Goal: Information Seeking & Learning: Learn about a topic

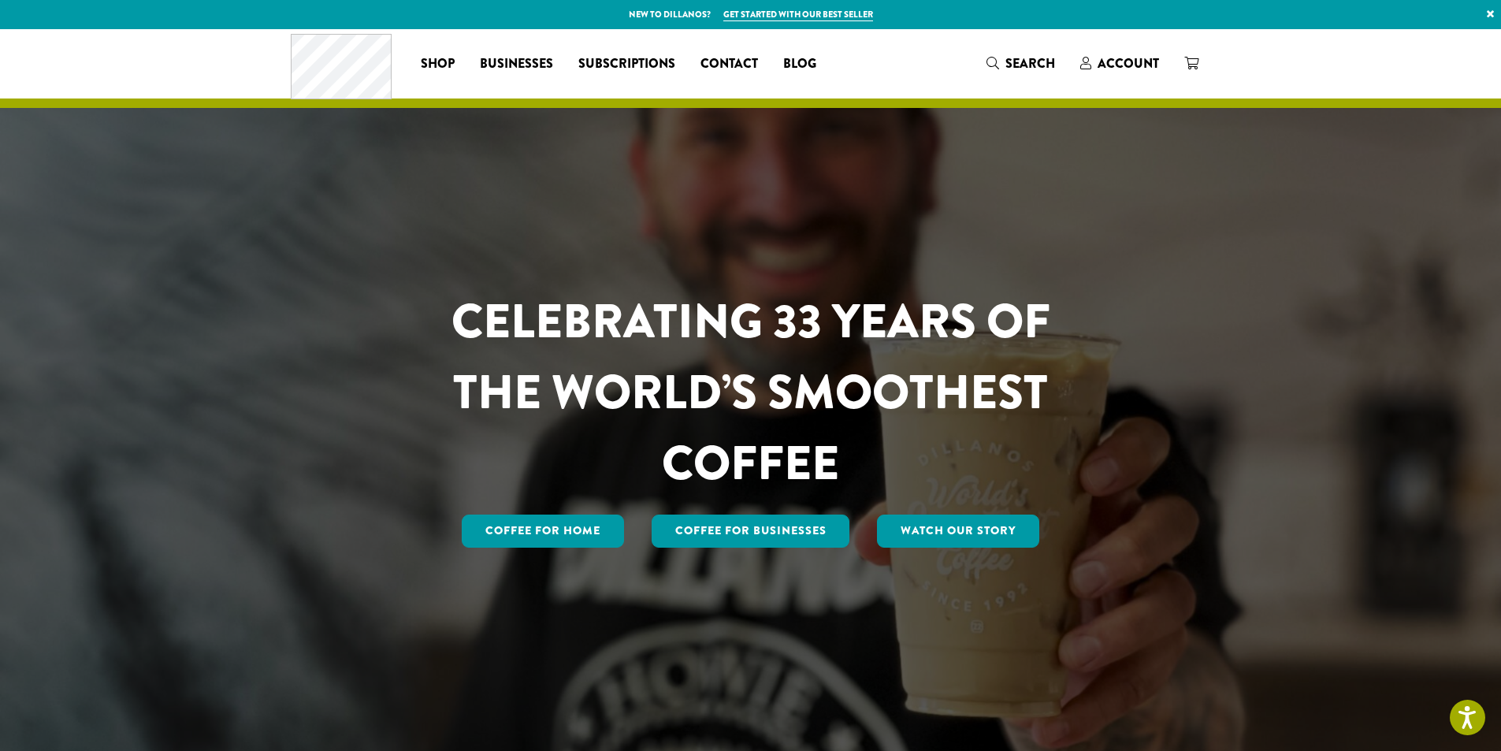
click at [789, 62] on span "Blog" at bounding box center [799, 64] width 33 height 20
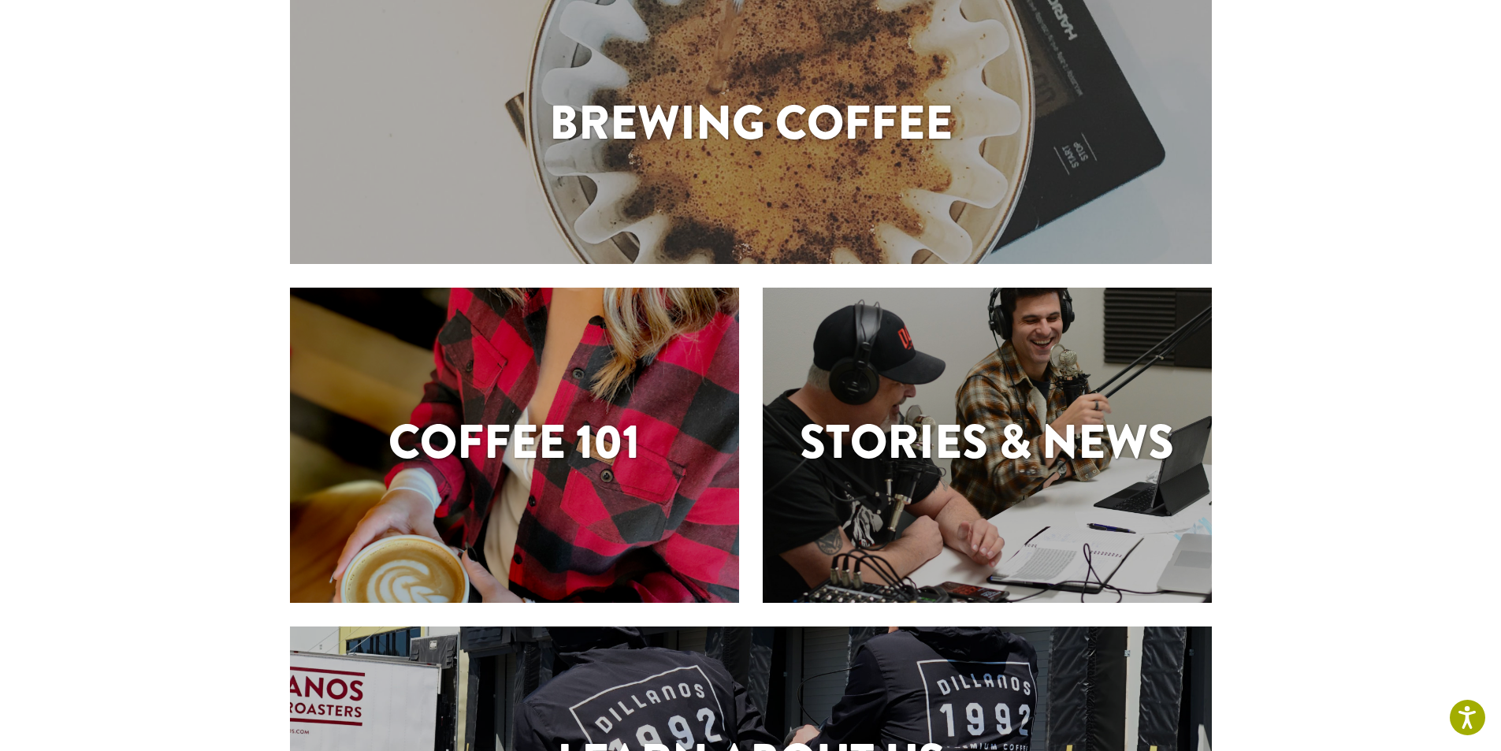
scroll to position [79, 0]
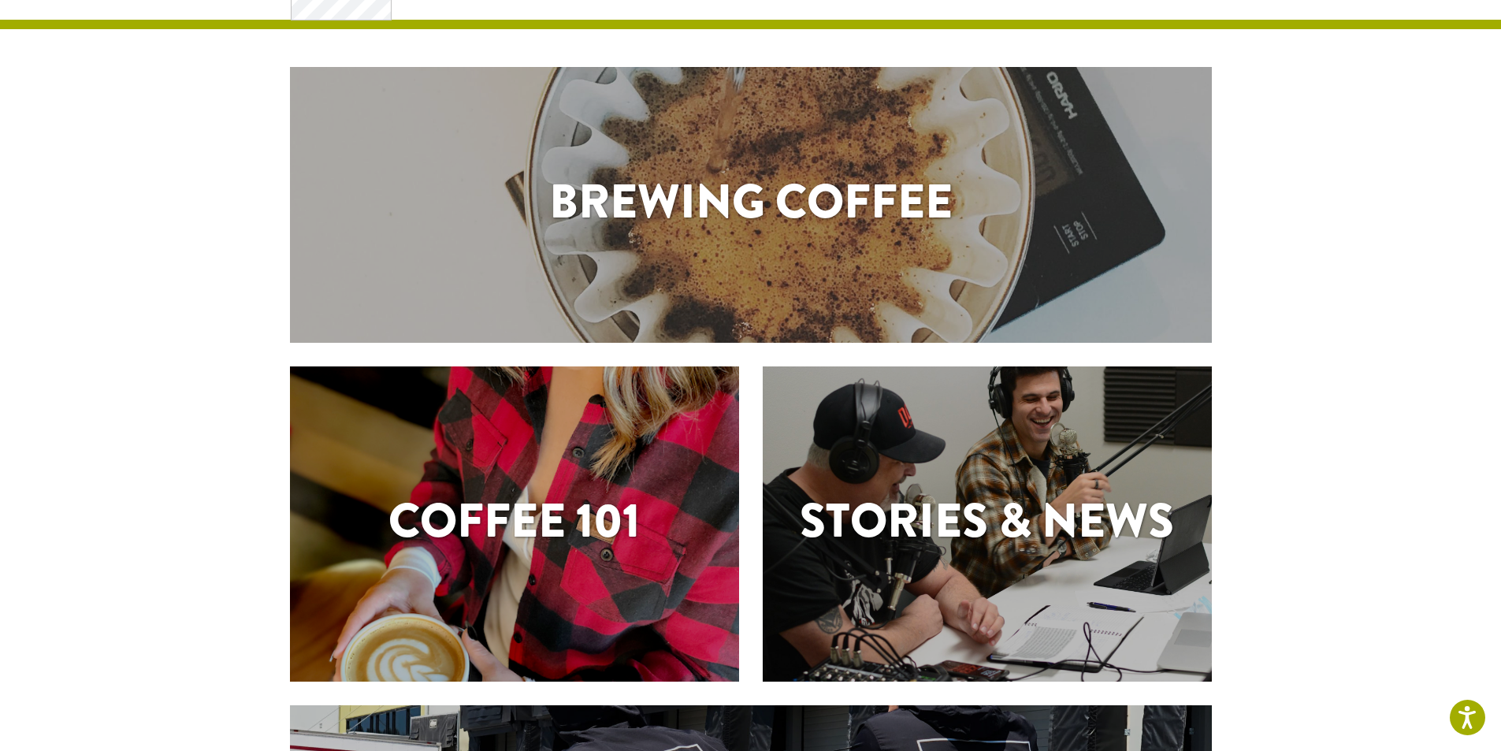
click at [520, 522] on h1 "Coffee 101" at bounding box center [514, 520] width 449 height 71
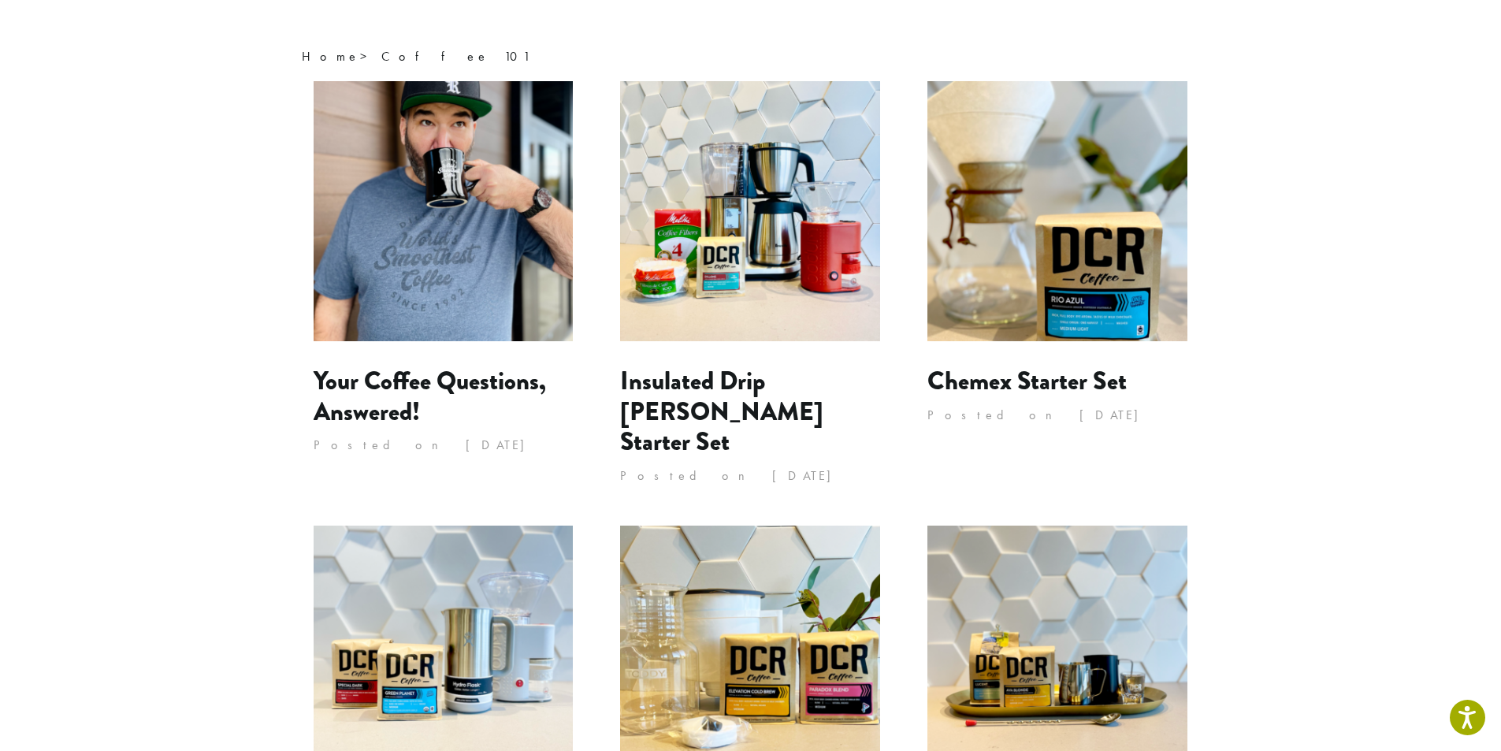
scroll to position [236, 0]
